Goal: Navigation & Orientation: Find specific page/section

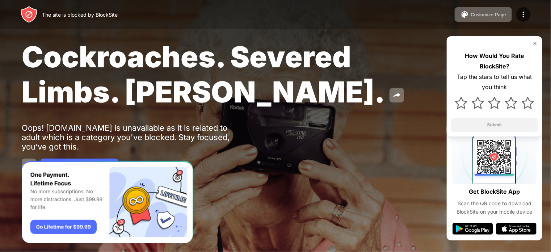
click at [382, 117] on div "Cockroaches. Severed Limbs. [PERSON_NAME]. Oops! [DOMAIN_NAME] is unavailable a…" at bounding box center [275, 106] width 551 height 212
